Goal: Task Accomplishment & Management: Manage account settings

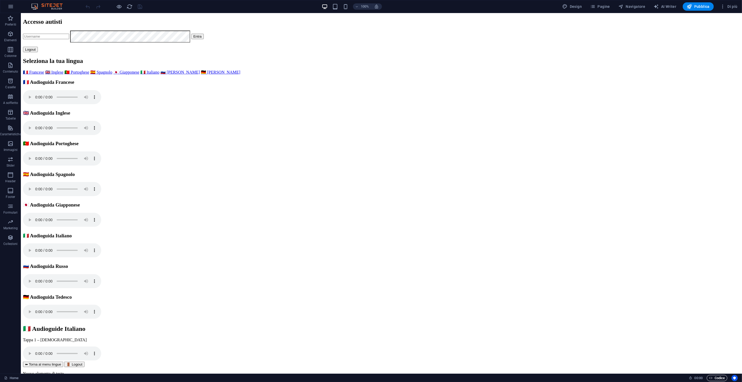
click at [719, 378] on span "Codice" at bounding box center [717, 378] width 16 height 6
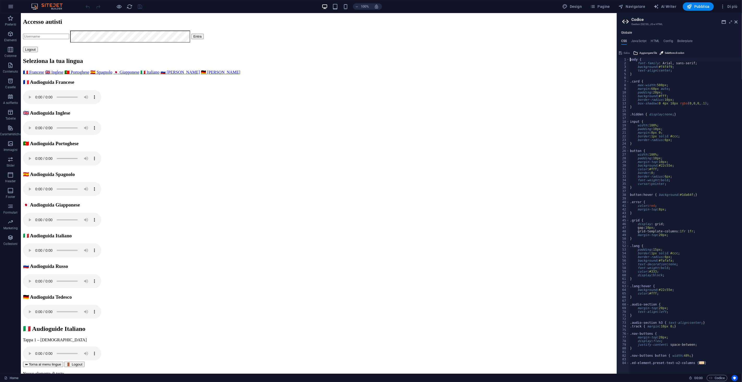
type textarea ".ed-element.preset-text-v2-columns {"
click at [700, 361] on span "..." at bounding box center [702, 362] width 5 height 3
click at [700, 364] on span "..." at bounding box center [702, 362] width 5 height 3
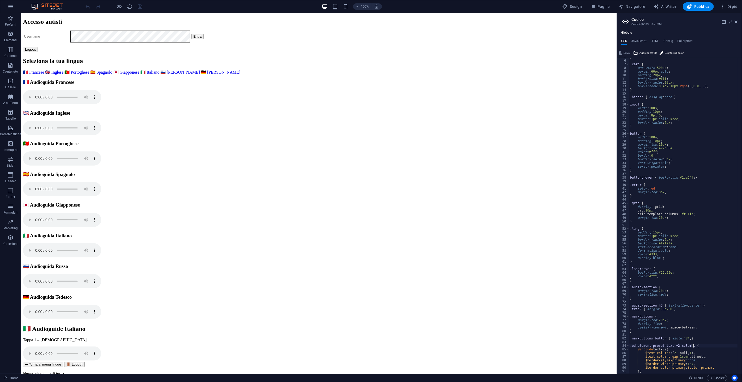
scroll to position [35, 0]
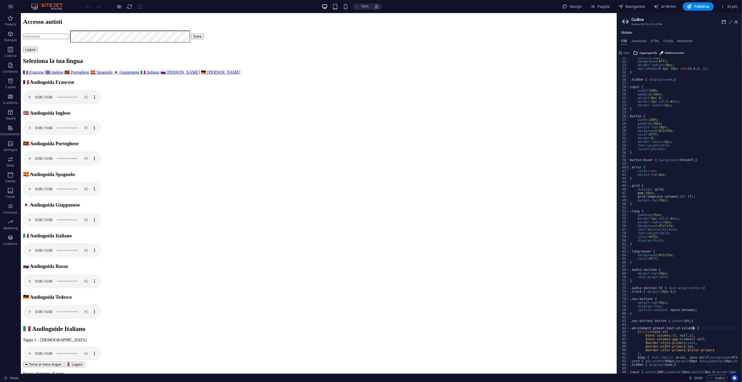
click at [628, 168] on span at bounding box center [628, 167] width 3 height 4
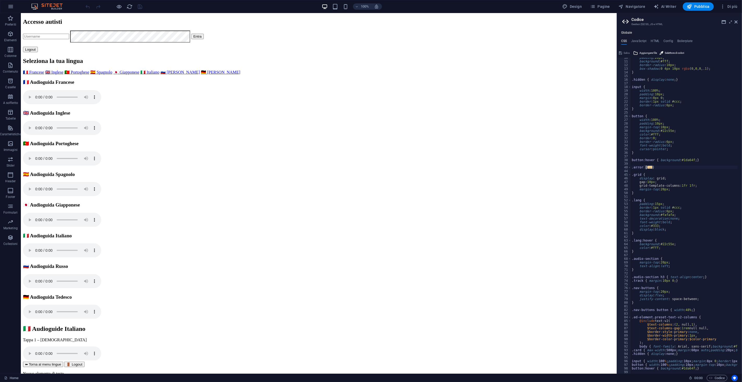
click at [647, 166] on span "..." at bounding box center [649, 167] width 5 height 3
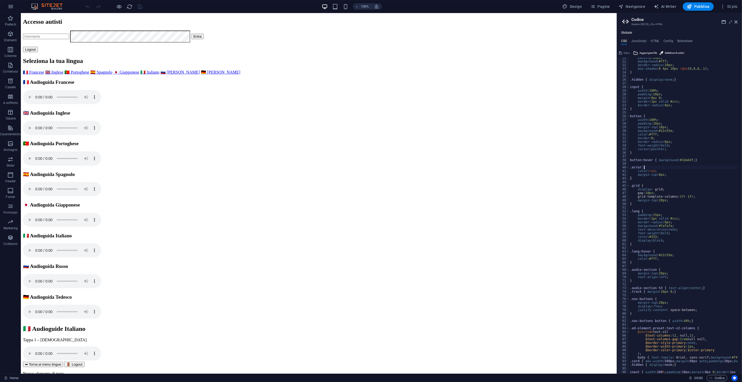
type textarea ".grid {"
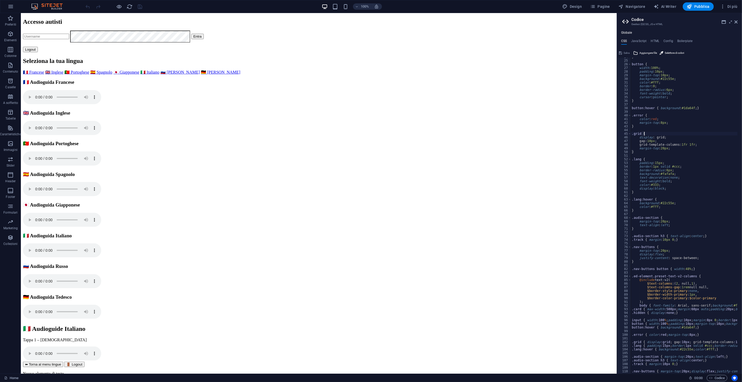
scroll to position [101, 0]
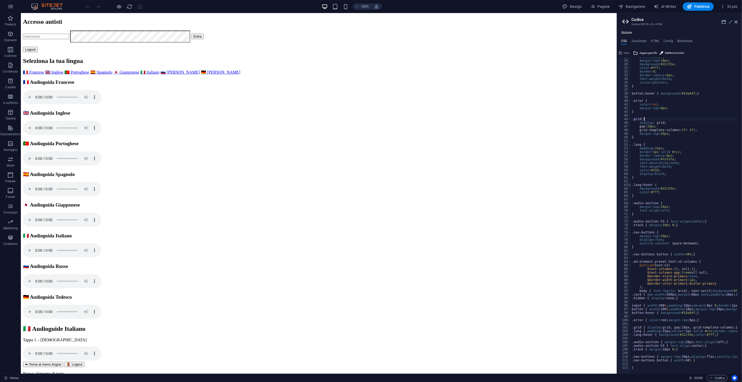
click at [630, 184] on span at bounding box center [629, 185] width 3 height 4
click at [630, 195] on span at bounding box center [629, 196] width 3 height 4
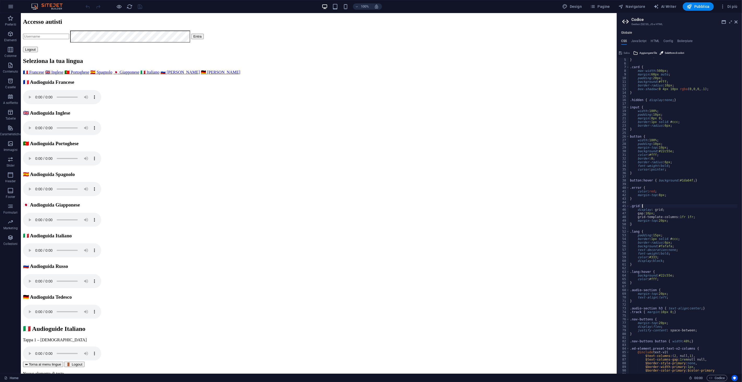
scroll to position [0, 0]
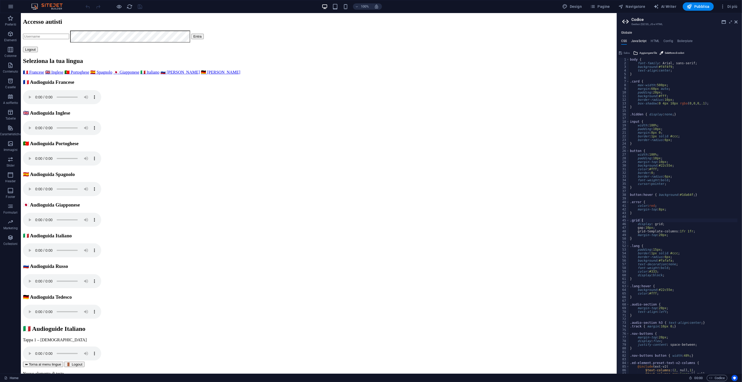
click at [641, 43] on h4 "JavaScript" at bounding box center [638, 42] width 15 height 6
type textarea "// ===== CREDENZIALI (puoi cambiarle qui) ====="
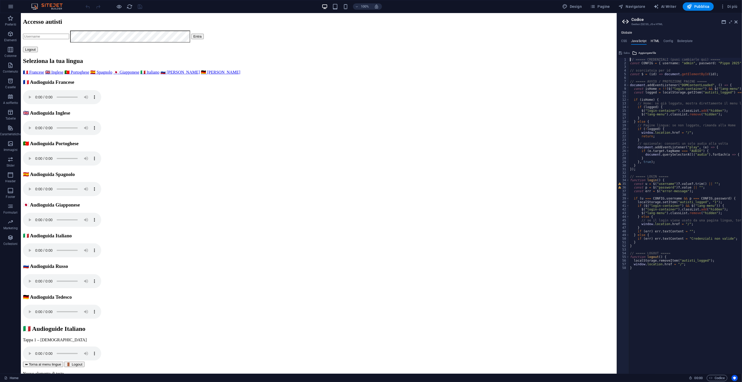
click at [654, 44] on h4 "HTML" at bounding box center [655, 42] width 9 height 6
type textarea "<!-- LOGIN -->"
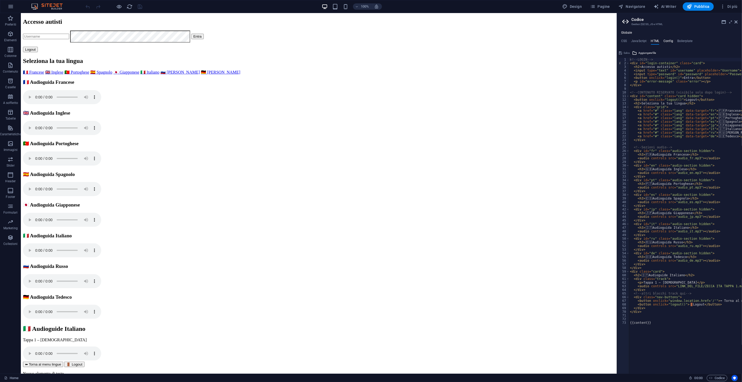
click at [668, 44] on h4 "Config" at bounding box center [669, 42] width 10 height 6
type textarea "/**"
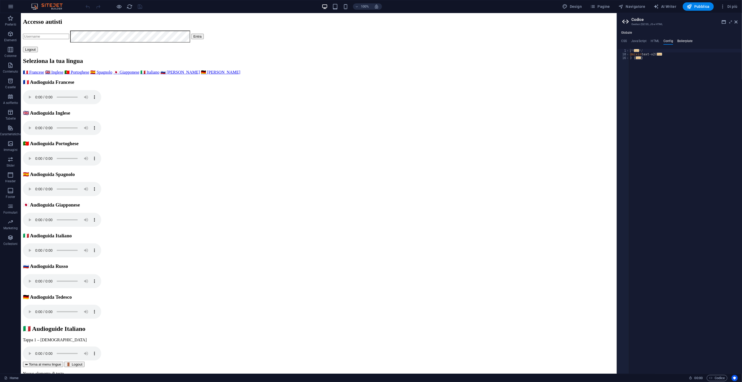
click at [678, 43] on h4 "Boilerplate" at bounding box center [684, 42] width 15 height 6
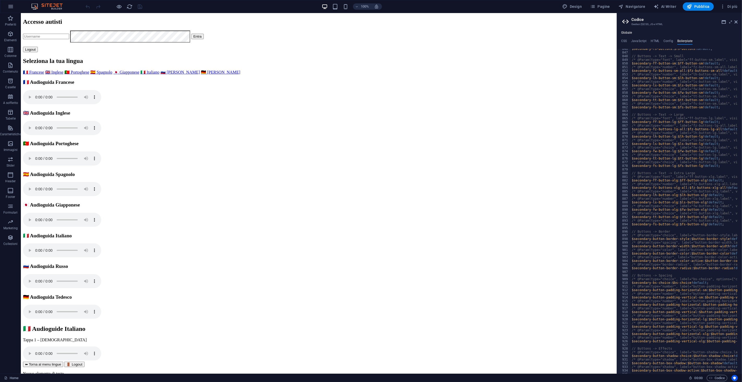
scroll to position [1767, 0]
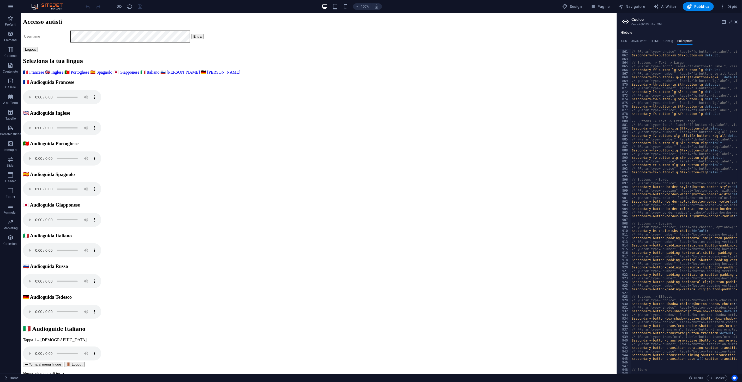
click at [628, 39] on ul "CSS JavaScript HTML Config Boilerplate" at bounding box center [679, 42] width 125 height 6
click at [623, 45] on div "CSS JavaScript HTML Config Boilerplate .grid { 1 2 3 4 5 6 7 8 9 10 11 12 13 14…" at bounding box center [679, 206] width 125 height 334
click at [625, 43] on h4 "CSS" at bounding box center [624, 42] width 6 height 6
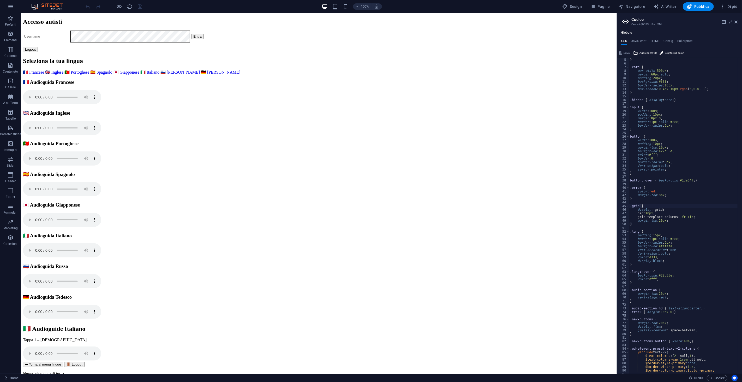
scroll to position [0, 0]
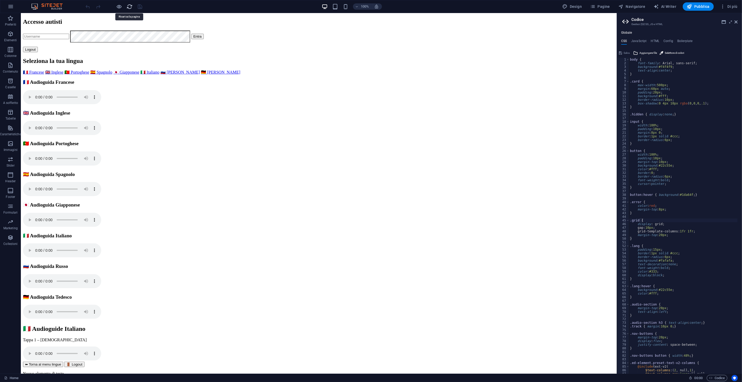
click at [132, 6] on icon "reload" at bounding box center [130, 7] width 6 height 6
click at [133, 6] on span "reload" at bounding box center [130, 7] width 6 height 6
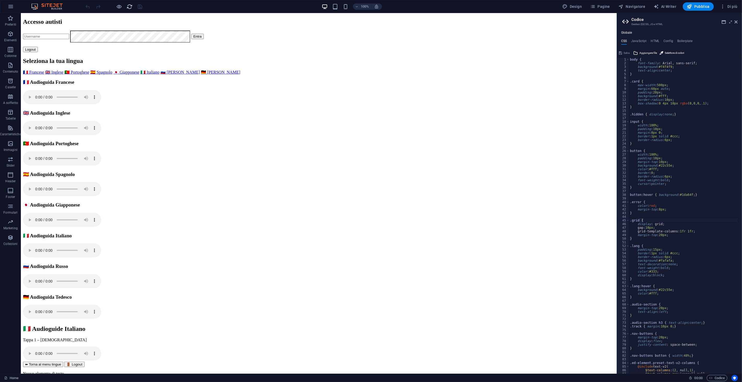
click at [133, 6] on span "reload" at bounding box center [130, 7] width 6 height 6
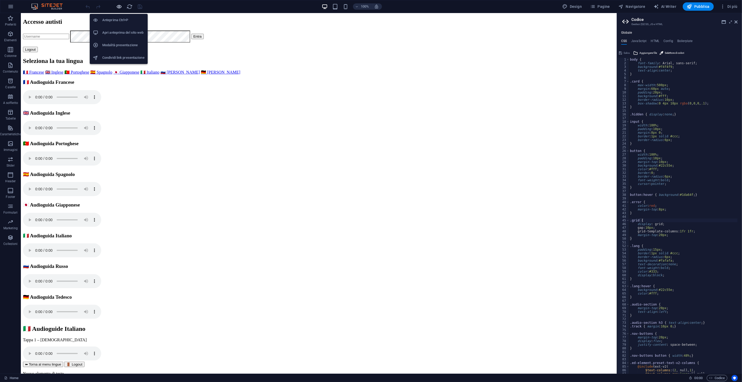
click at [120, 6] on icon "button" at bounding box center [119, 7] width 6 height 6
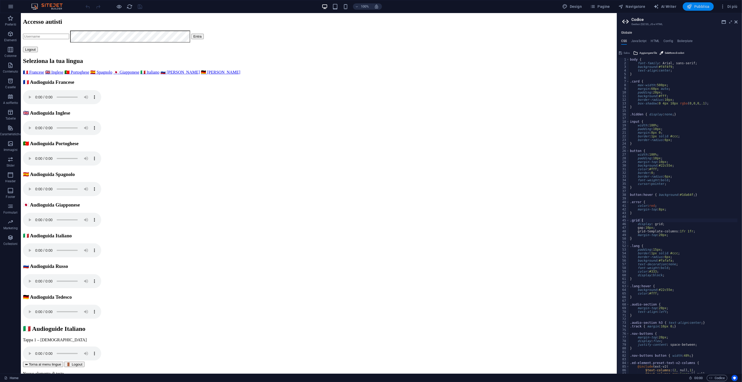
click at [696, 6] on span "Pubblica" at bounding box center [698, 6] width 23 height 5
click at [697, 5] on span "Pubblica" at bounding box center [698, 6] width 23 height 5
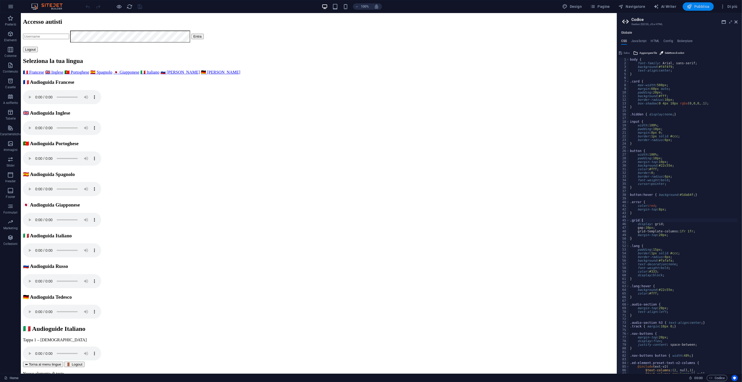
click at [697, 5] on span "Pubblica" at bounding box center [698, 6] width 23 height 5
click at [642, 38] on div "Globale CSS JavaScript HTML Config Boilerplate .grid { 1 2 3 4 5 6 7 8 9 10 11 …" at bounding box center [679, 202] width 125 height 343
click at [640, 43] on h4 "JavaScript" at bounding box center [638, 42] width 15 height 6
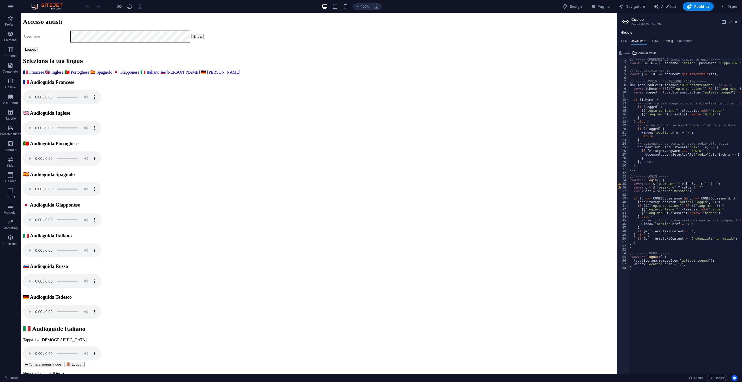
click at [666, 43] on h4 "Config" at bounding box center [669, 42] width 10 height 6
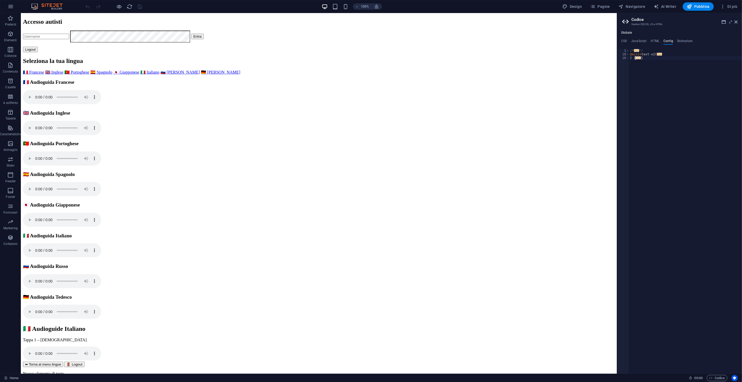
click at [640, 59] on span "..." at bounding box center [638, 57] width 5 height 3
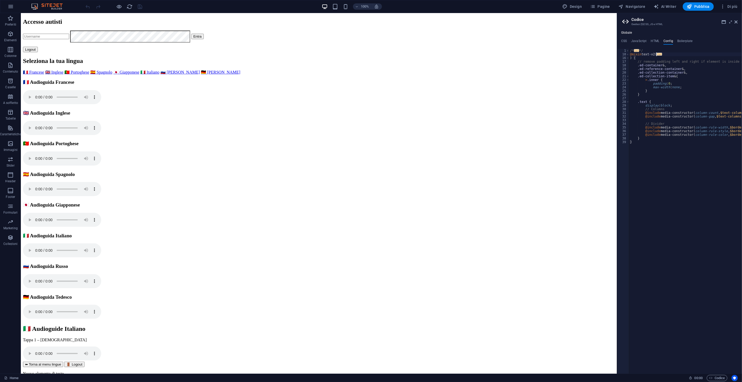
click at [657, 53] on div "/* ... */ @mixin text-v2 ( ... ) { // remove padding left and right if element …" at bounding box center [717, 215] width 176 height 332
type textarea "@mixin text-v2("
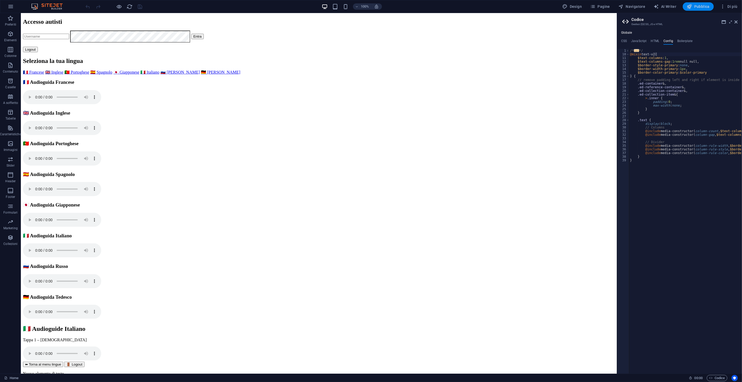
click at [698, 5] on span "Pubblica" at bounding box center [698, 6] width 23 height 5
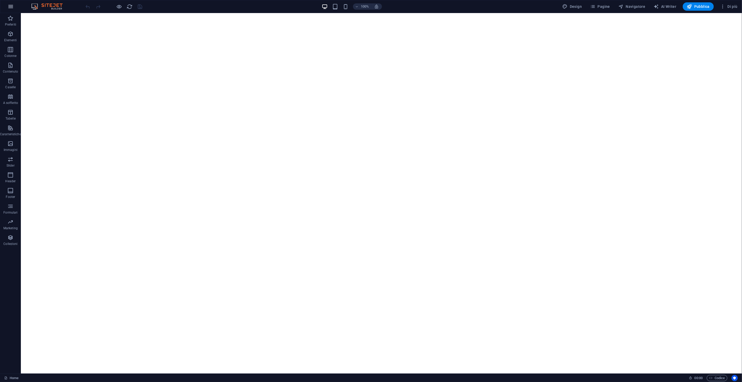
click at [12, 9] on icon "button" at bounding box center [11, 6] width 6 height 6
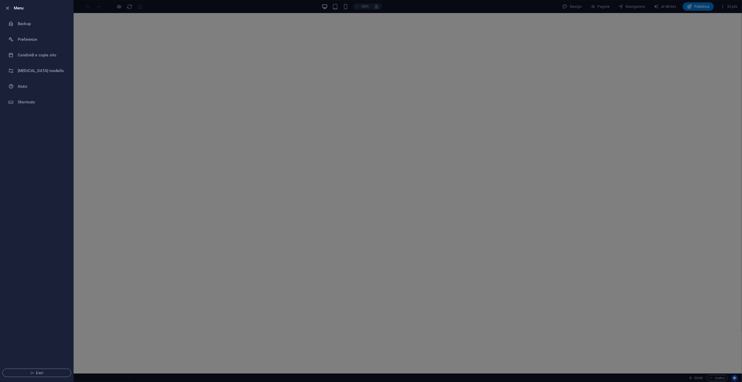
click at [12, 9] on div at bounding box center [8, 8] width 9 height 6
click at [97, 114] on div at bounding box center [371, 191] width 742 height 382
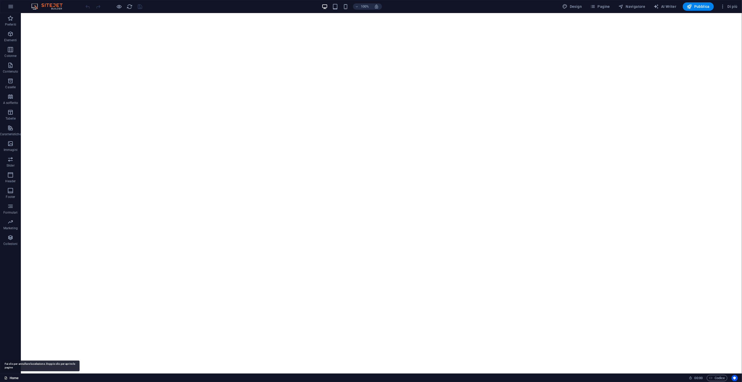
click at [17, 379] on link "Home" at bounding box center [11, 378] width 14 height 6
click at [11, 375] on link "Home" at bounding box center [11, 378] width 14 height 6
click at [16, 376] on link "Home" at bounding box center [11, 378] width 14 height 6
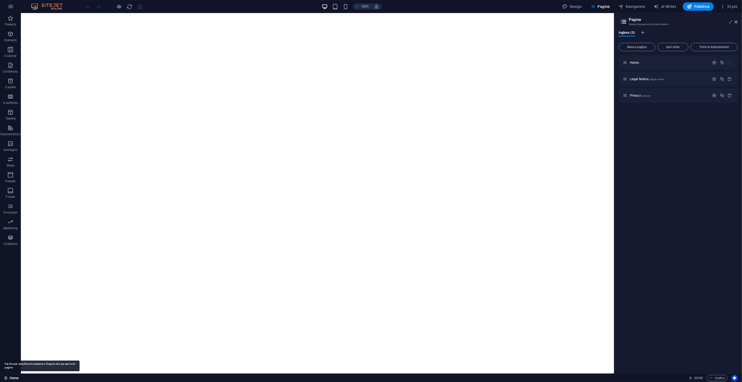
click at [16, 376] on link "Home" at bounding box center [11, 378] width 14 height 6
click at [662, 61] on p "Home /" at bounding box center [669, 62] width 78 height 3
click at [675, 63] on p "Home /" at bounding box center [669, 62] width 78 height 3
click at [674, 80] on p "Legal Notice /legal-notice" at bounding box center [669, 78] width 78 height 3
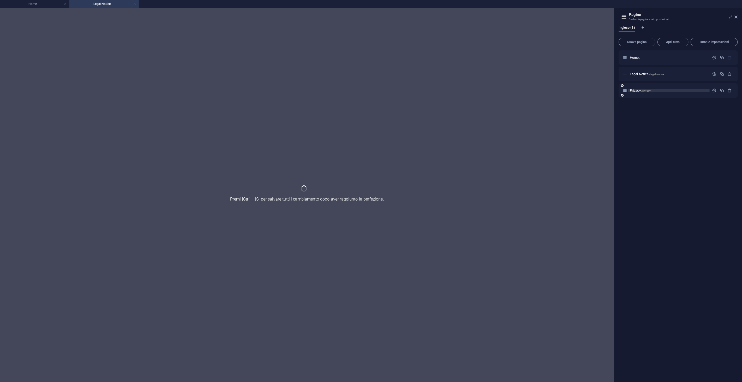
click at [679, 90] on p "Privacy /privacy" at bounding box center [669, 90] width 78 height 3
click at [51, 1] on h4 "Home" at bounding box center [34, 4] width 69 height 6
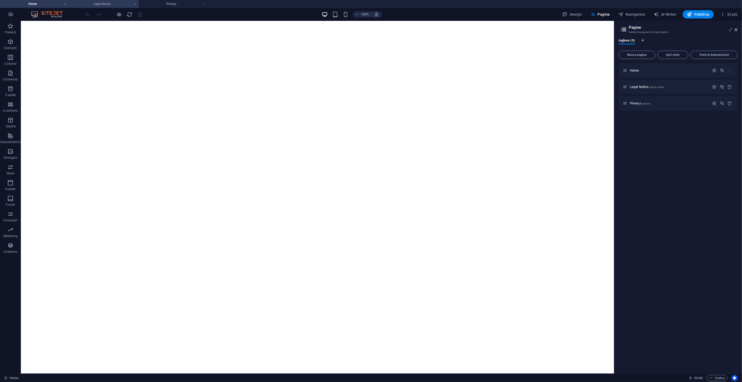
click at [133, 1] on h4 "Legal Notice" at bounding box center [103, 4] width 69 height 6
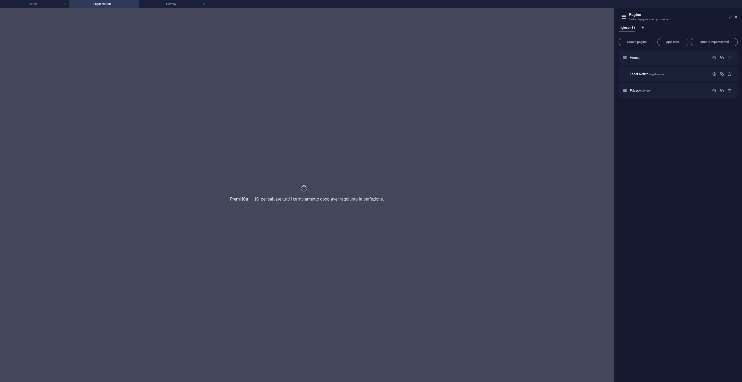
click at [135, 4] on link at bounding box center [134, 4] width 3 height 5
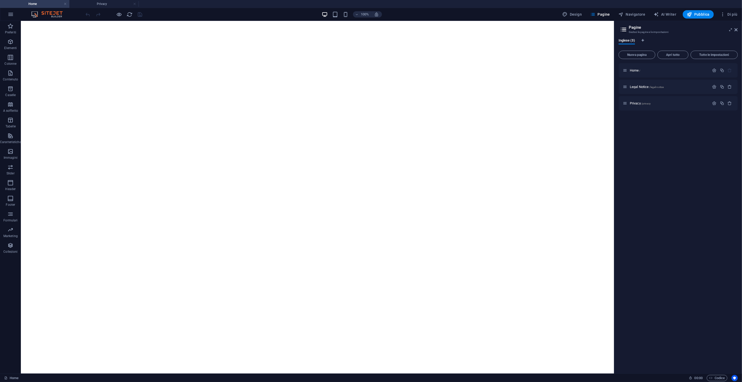
click at [135, 4] on link at bounding box center [134, 4] width 3 height 5
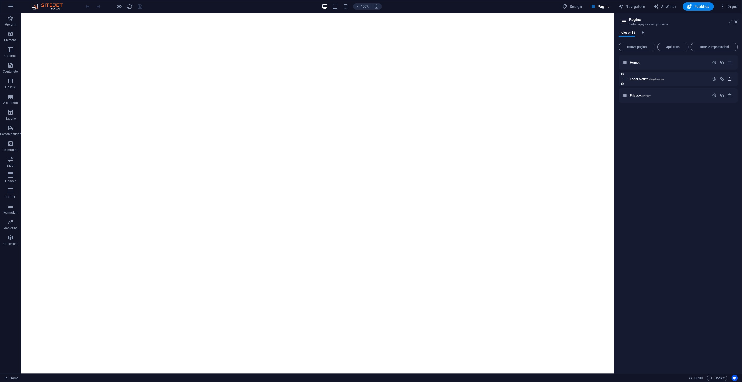
click at [732, 77] on button "button" at bounding box center [730, 79] width 8 height 4
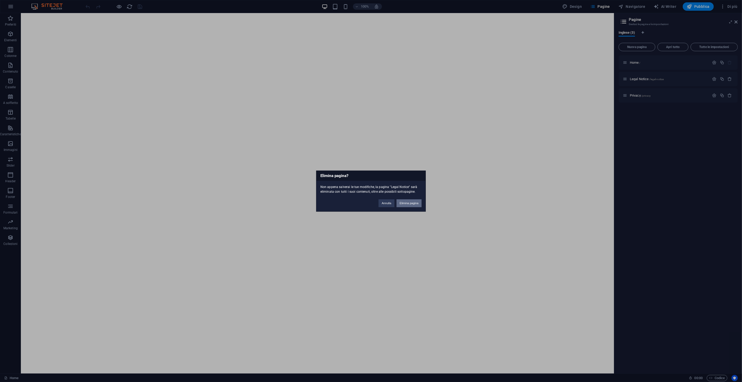
click at [409, 205] on button "Elimina pagina" at bounding box center [409, 203] width 25 height 8
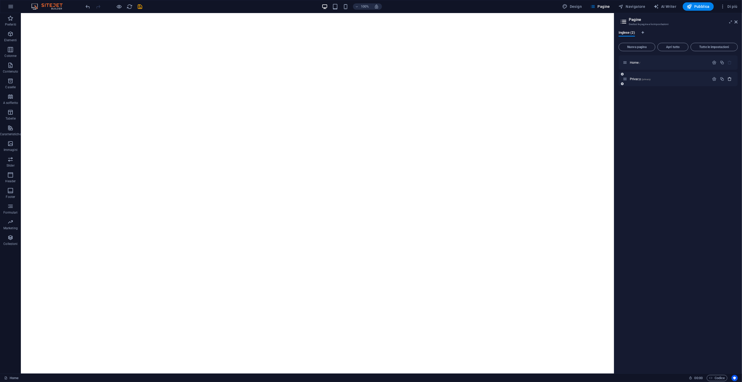
click at [732, 79] on icon "button" at bounding box center [730, 79] width 4 height 4
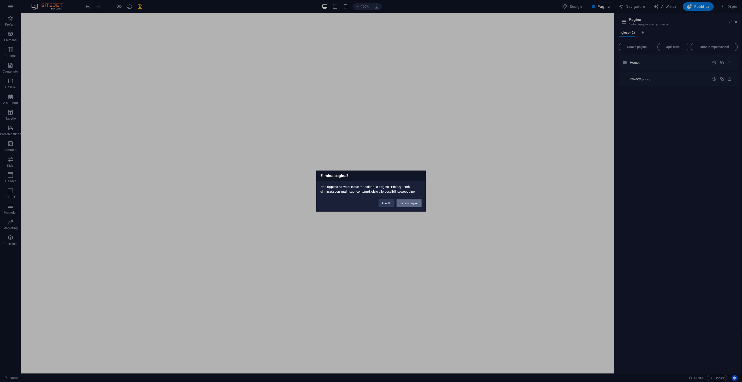
click at [409, 204] on button "Elimina pagina" at bounding box center [409, 203] width 25 height 8
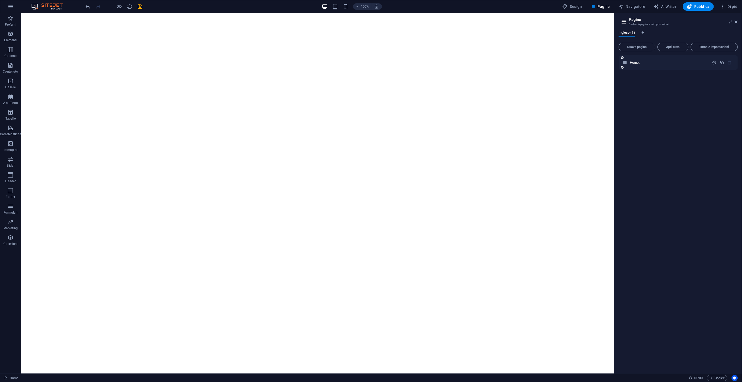
click at [634, 65] on div "Home /" at bounding box center [666, 62] width 87 height 6
click at [631, 62] on span "Home /" at bounding box center [635, 63] width 11 height 4
click at [632, 62] on span "Home /" at bounding box center [635, 63] width 11 height 4
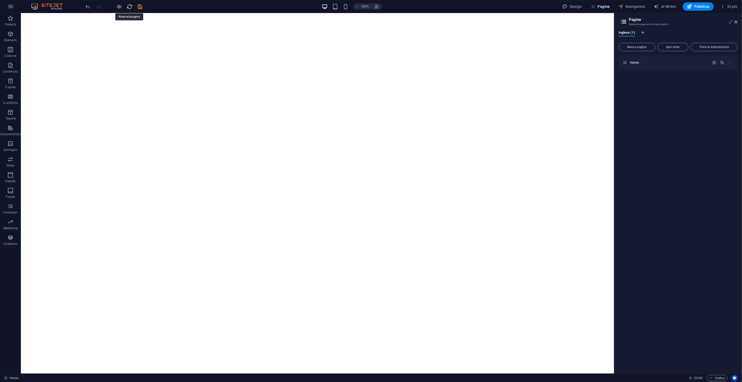
click at [130, 6] on icon "reload" at bounding box center [130, 7] width 6 height 6
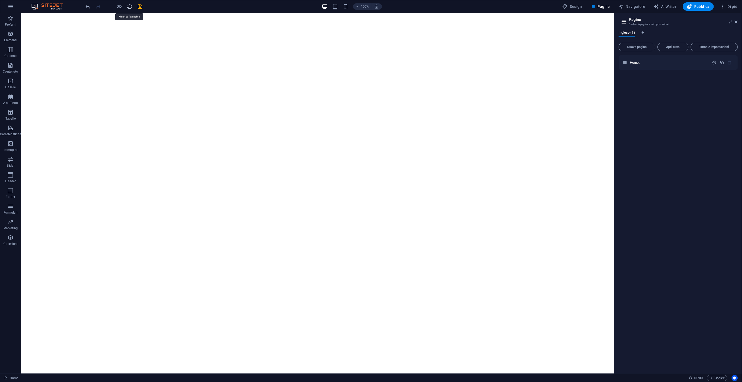
click at [130, 6] on icon "reload" at bounding box center [130, 7] width 6 height 6
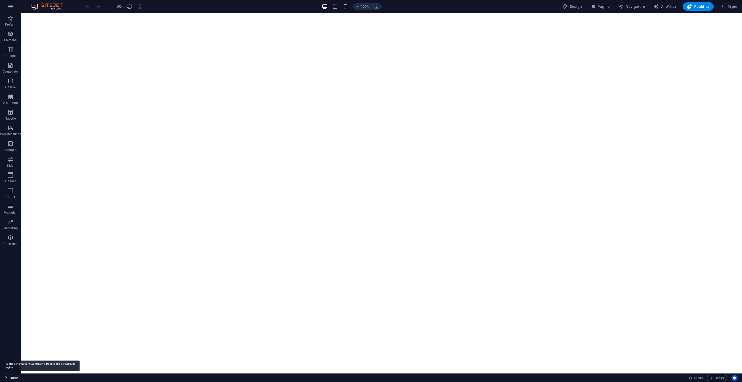
click at [11, 343] on link "Home" at bounding box center [11, 378] width 14 height 6
click at [15, 343] on link "Home" at bounding box center [11, 378] width 14 height 6
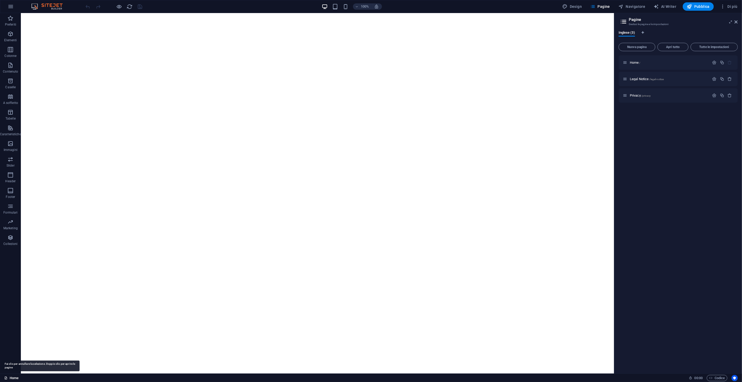
click at [15, 343] on link "Home" at bounding box center [11, 378] width 14 height 6
click at [652, 82] on div "Legal Notice /legal-notice" at bounding box center [678, 79] width 119 height 14
click at [627, 78] on icon at bounding box center [625, 79] width 4 height 4
click at [623, 74] on icon at bounding box center [622, 74] width 3 height 3
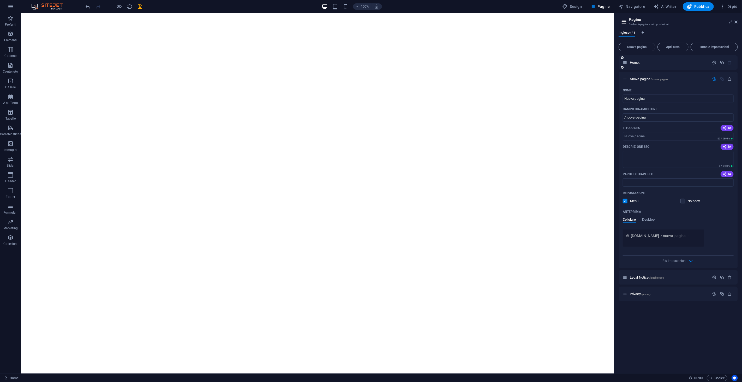
click at [623, 59] on div at bounding box center [622, 57] width 3 height 5
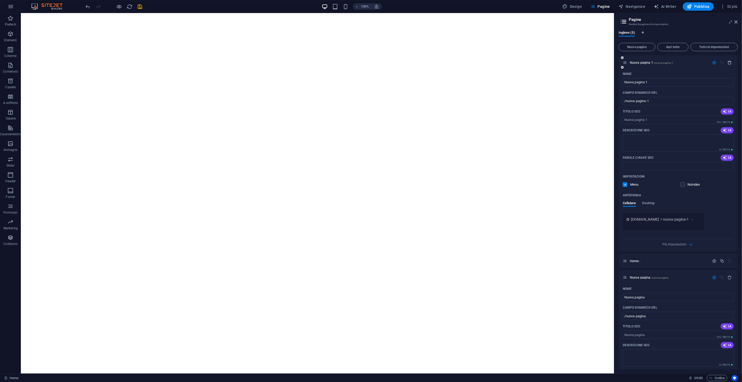
click at [668, 62] on icon "button" at bounding box center [730, 62] width 4 height 4
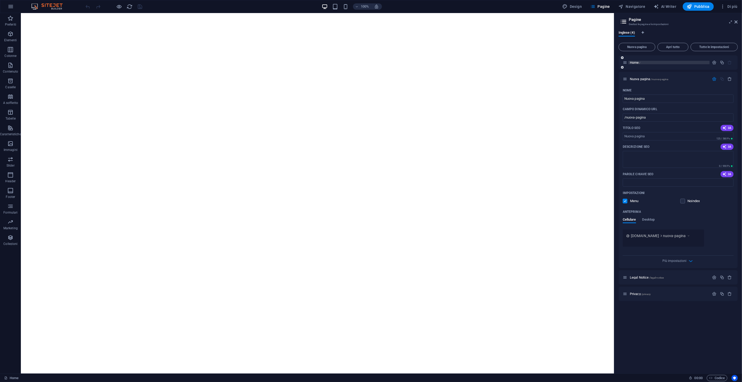
click at [666, 64] on div "Home /" at bounding box center [666, 62] width 87 height 6
click at [663, 63] on p "Home /" at bounding box center [669, 62] width 78 height 3
click at [668, 78] on icon "button" at bounding box center [730, 79] width 4 height 4
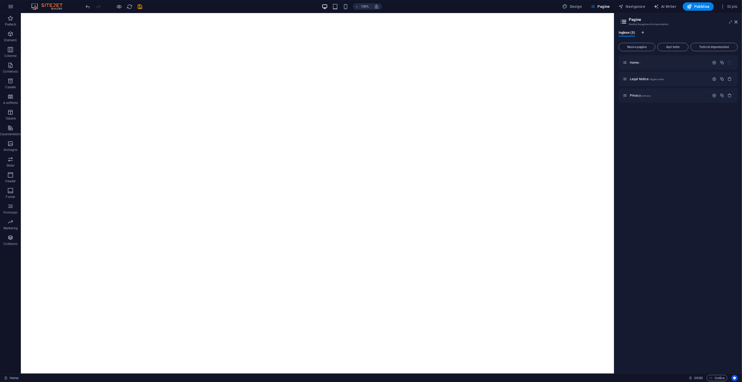
click at [668, 78] on icon "button" at bounding box center [730, 79] width 4 height 4
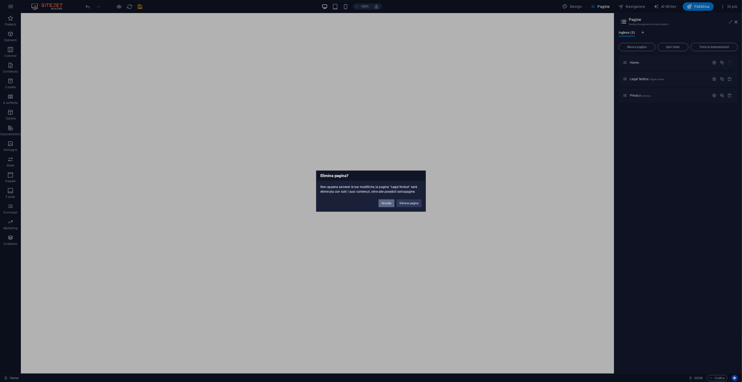
click at [389, 201] on button "Annulla" at bounding box center [387, 203] width 16 height 8
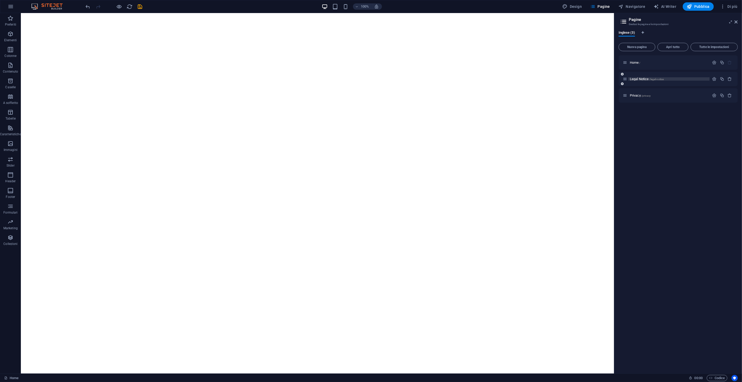
click at [662, 79] on span "/legal-notice" at bounding box center [657, 79] width 15 height 3
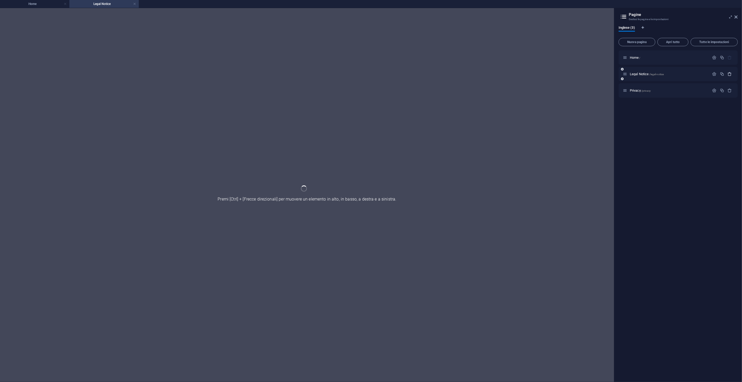
click at [668, 74] on button "button" at bounding box center [730, 74] width 8 height 4
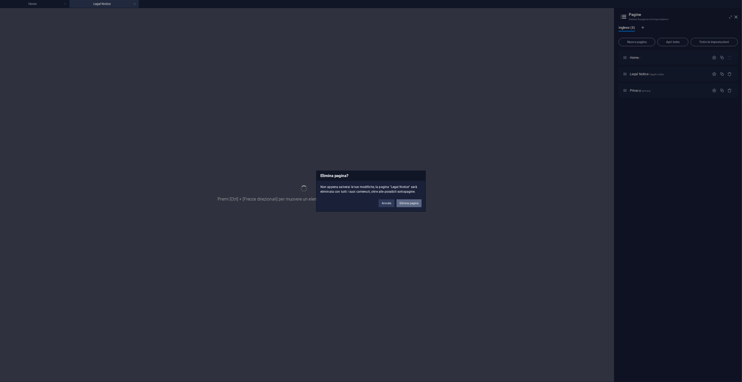
click at [412, 202] on button "Elimina pagina" at bounding box center [409, 203] width 25 height 8
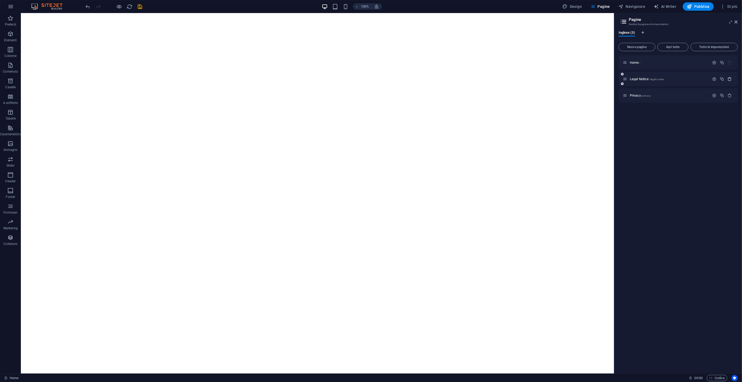
click at [668, 77] on icon "button" at bounding box center [730, 79] width 4 height 4
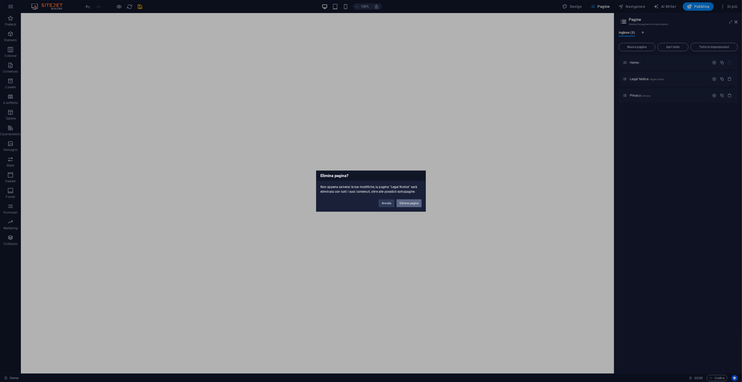
click at [407, 201] on button "Elimina pagina" at bounding box center [409, 203] width 25 height 8
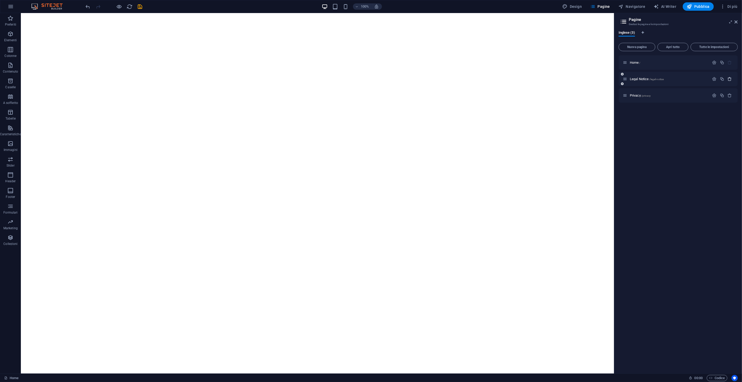
click at [668, 79] on icon "button" at bounding box center [730, 79] width 4 height 4
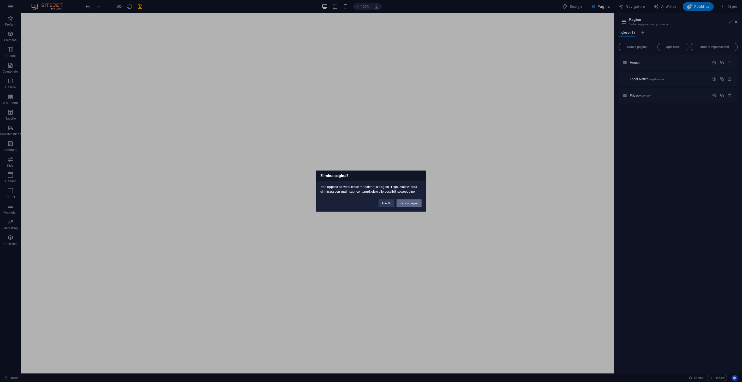
click at [413, 202] on button "Elimina pagina" at bounding box center [409, 203] width 25 height 8
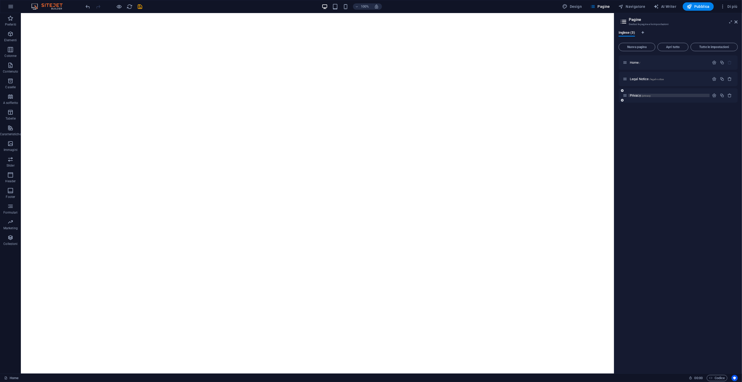
click at [665, 95] on p "Privacy /privacy" at bounding box center [669, 95] width 78 height 3
click at [668, 93] on icon "button" at bounding box center [730, 95] width 4 height 4
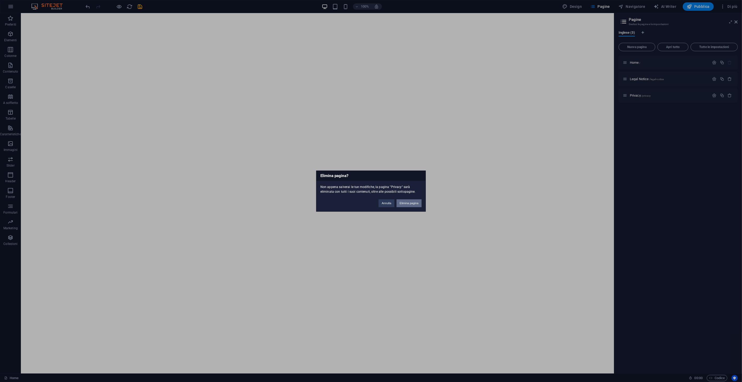
click at [411, 201] on button "Elimina pagina" at bounding box center [409, 203] width 25 height 8
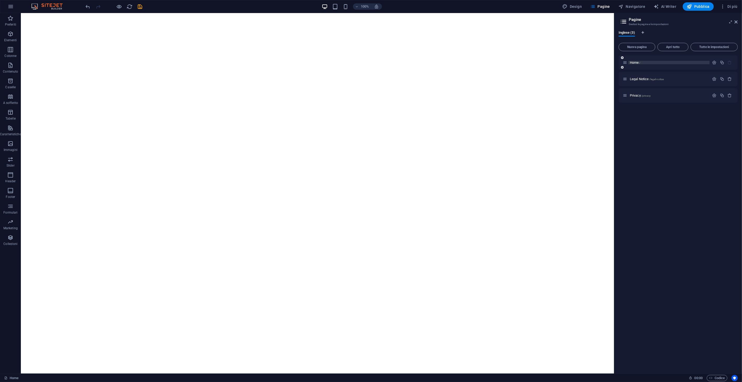
click at [637, 63] on span "Home /" at bounding box center [635, 63] width 11 height 4
click at [128, 7] on icon "reload" at bounding box center [130, 7] width 6 height 6
click at [137, 4] on icon "save" at bounding box center [140, 7] width 6 height 6
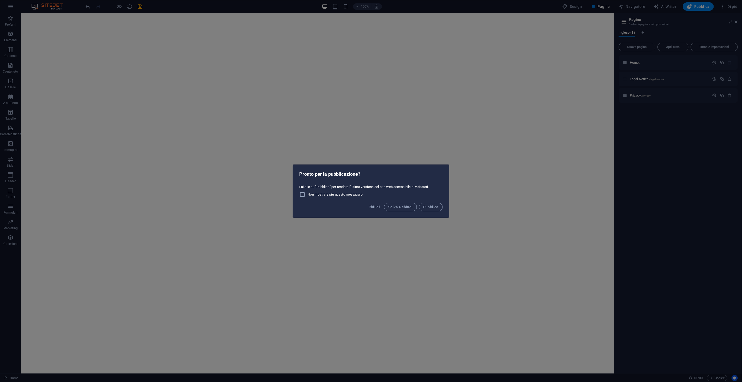
click at [315, 192] on label "Non mostrare più questo messaggio" at bounding box center [330, 194] width 63 height 6
click at [308, 192] on input "Non mostrare più questo messaggio" at bounding box center [303, 194] width 8 height 6
checkbox input "true"
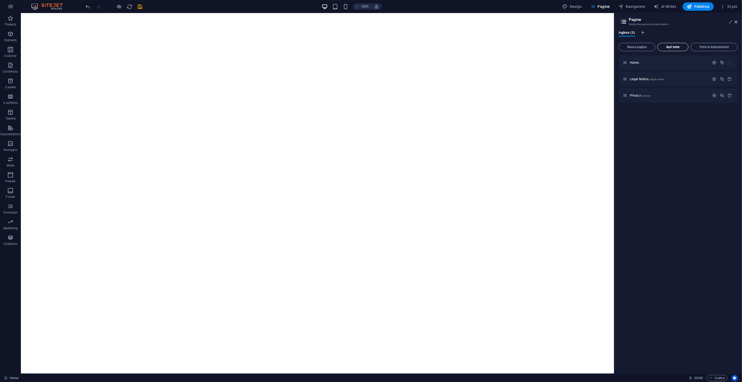
click at [668, 48] on span "Apri tutto" at bounding box center [673, 46] width 26 height 3
click at [128, 7] on icon "reload" at bounding box center [130, 7] width 6 height 6
